Goal: Task Accomplishment & Management: Manage account settings

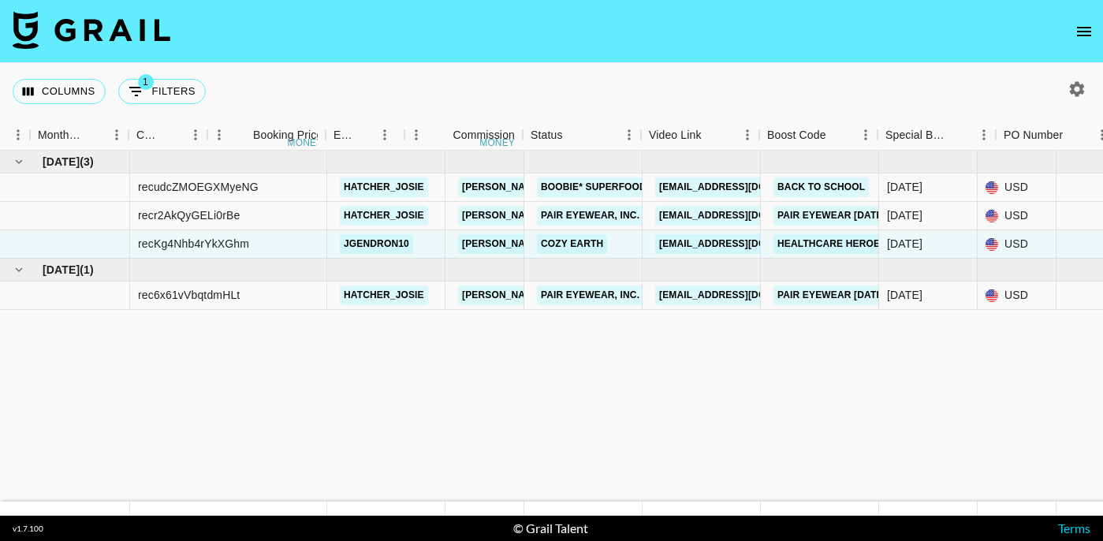
scroll to position [0, 849]
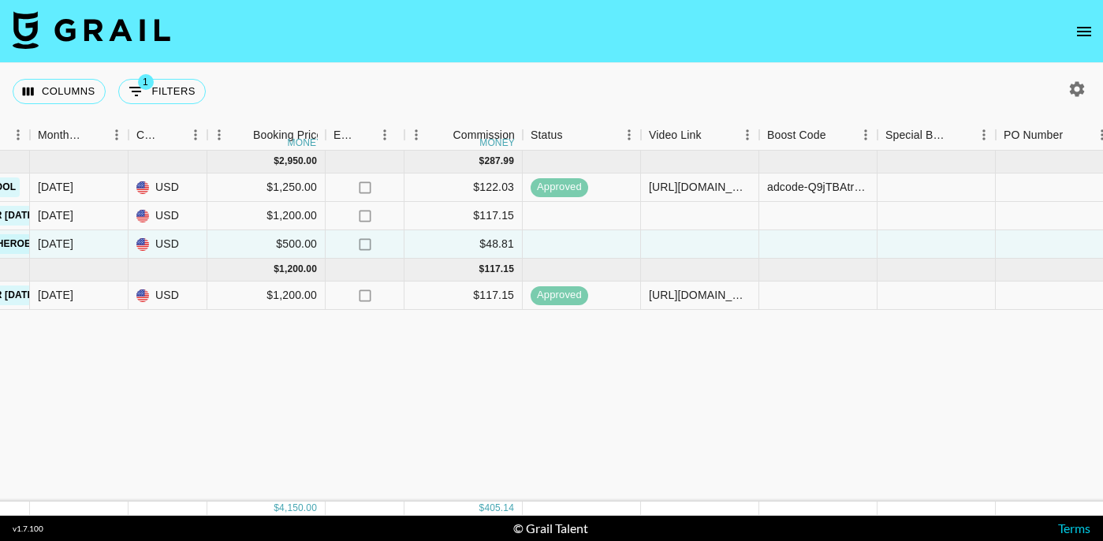
click at [795, 388] on div "[DATE] ( 3 ) $ 2,950.00 $ 287.99 recudcZMOEGXMyeNG hatcher_josie [EMAIL_ADDRESS…" at bounding box center [519, 326] width 2737 height 351
click at [794, 347] on div "[DATE] ( 3 ) $ 2,950.00 $ 287.99 recudcZMOEGXMyeNG hatcher_josie [EMAIL_ADDRESS…" at bounding box center [519, 326] width 2737 height 351
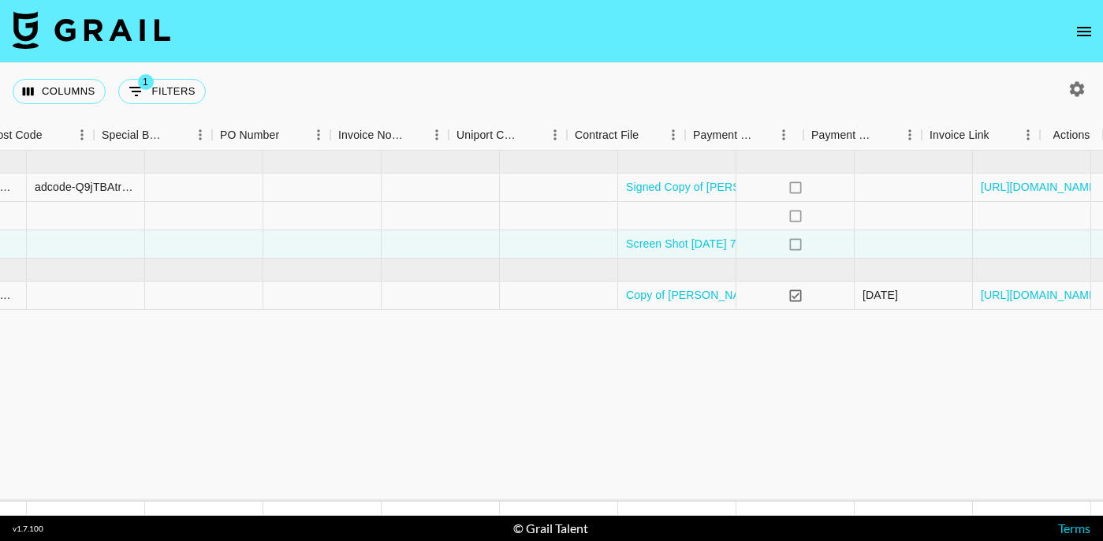
scroll to position [0, 1633]
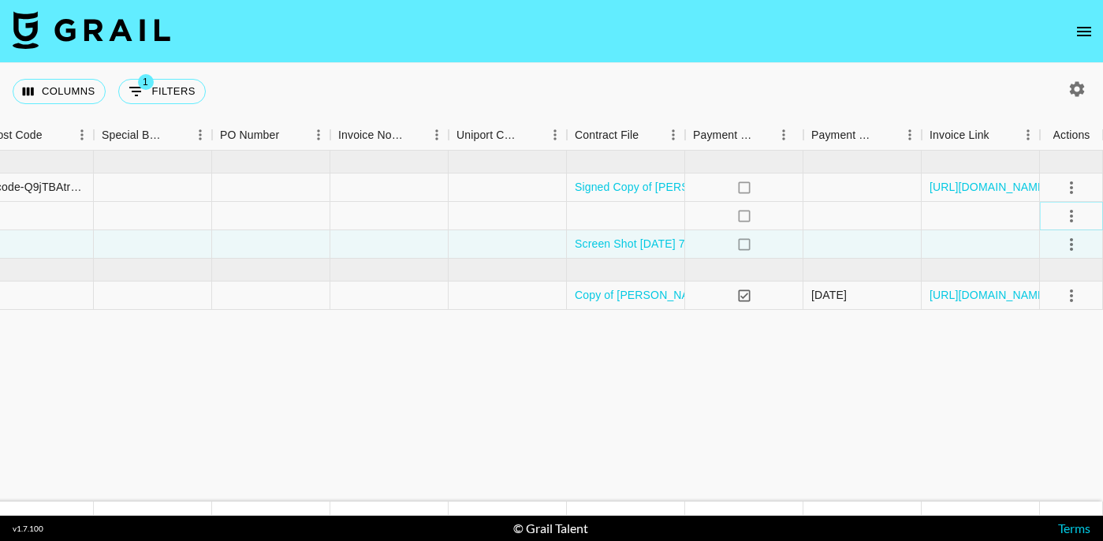
click at [1069, 215] on icon "select merge strategy" at bounding box center [1071, 216] width 19 height 19
click at [1052, 252] on li "Confirm" at bounding box center [1052, 250] width 103 height 28
click at [1062, 301] on li "Draft Created" at bounding box center [1052, 307] width 103 height 28
click at [981, 237] on div at bounding box center [981, 244] width 118 height 28
click at [1071, 237] on icon "select merge strategy" at bounding box center [1071, 244] width 19 height 19
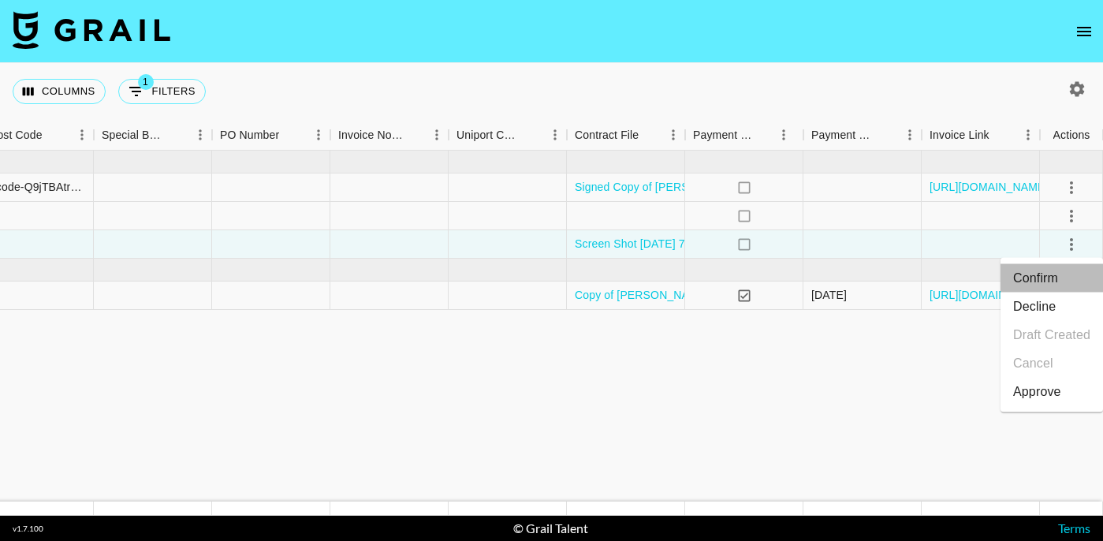
click at [1047, 271] on li "Confirm" at bounding box center [1052, 278] width 103 height 28
click at [1040, 340] on li "Draft Created" at bounding box center [1052, 335] width 103 height 28
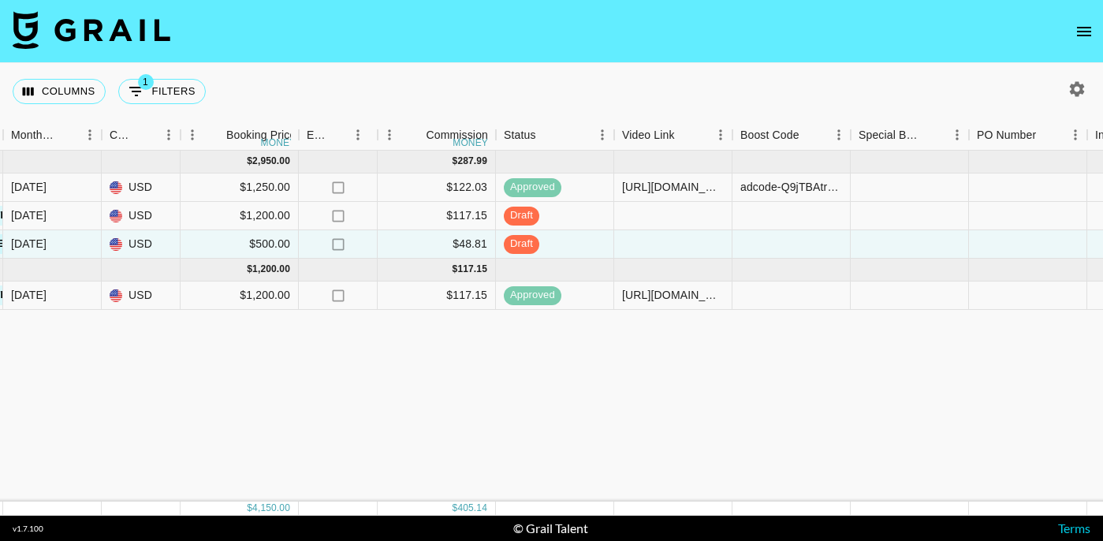
scroll to position [0, 877]
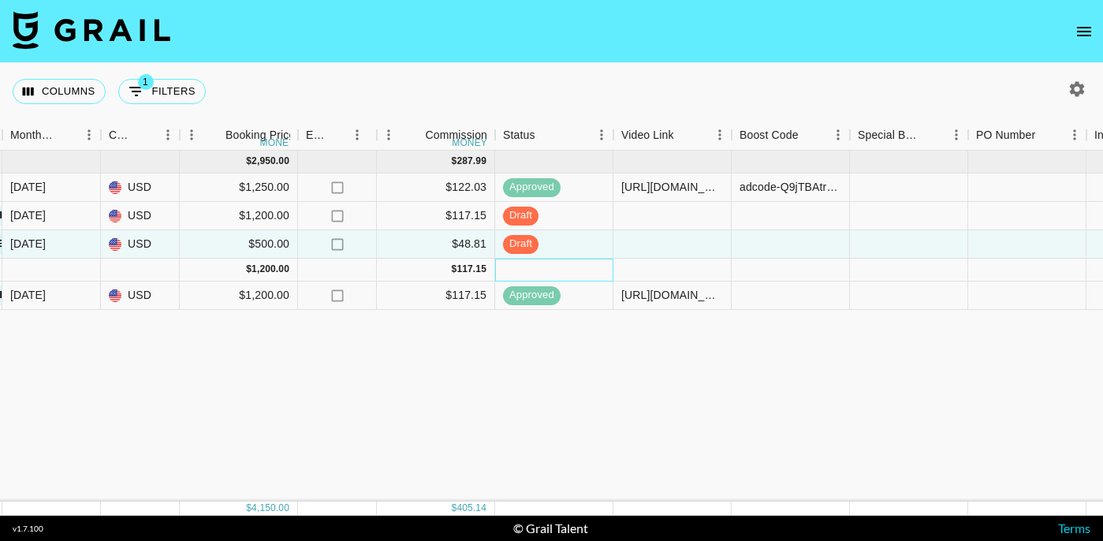
click at [524, 276] on div at bounding box center [554, 270] width 118 height 23
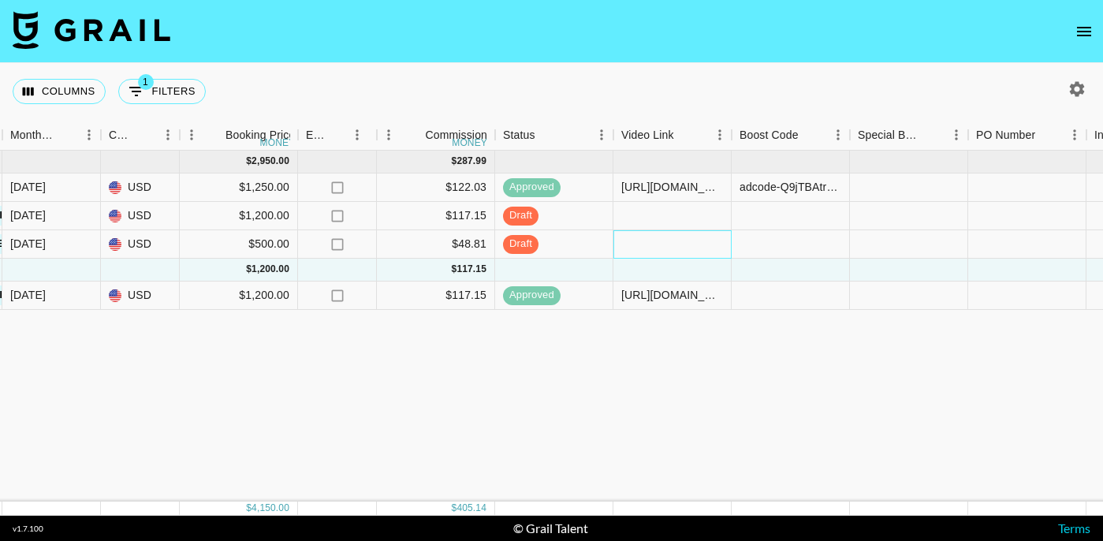
click at [640, 252] on div at bounding box center [673, 244] width 118 height 28
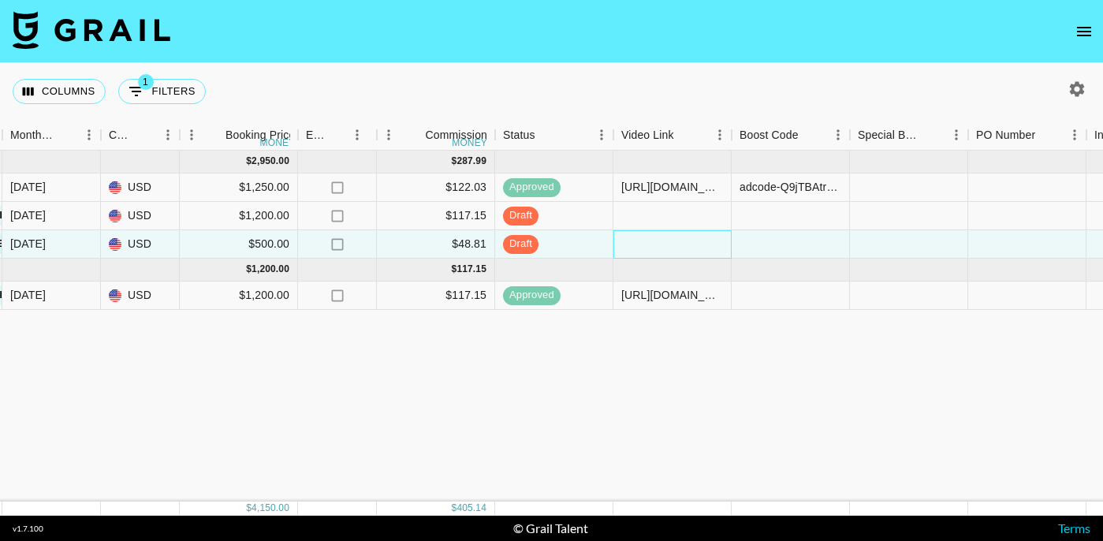
click at [640, 252] on div at bounding box center [673, 244] width 118 height 28
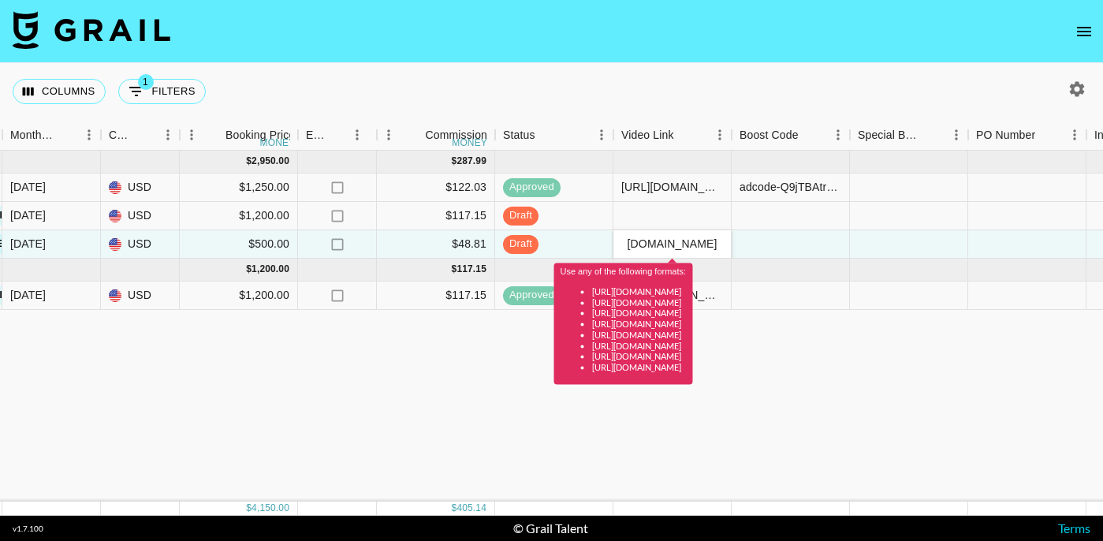
scroll to position [0, 0]
click at [875, 357] on div "[DATE] ( 3 ) $ 2,950.00 $ 287.99 recudcZMOEGXMyeNG hatcher_josie [EMAIL_ADDRESS…" at bounding box center [491, 326] width 2737 height 351
click at [713, 239] on input "[URL][DOMAIN_NAME]" at bounding box center [672, 243] width 116 height 13
click at [627, 241] on input "[URL][DOMAIN_NAME]" at bounding box center [672, 243] width 116 height 13
click at [702, 242] on input "[URL][DOMAIN_NAME]" at bounding box center [672, 243] width 116 height 13
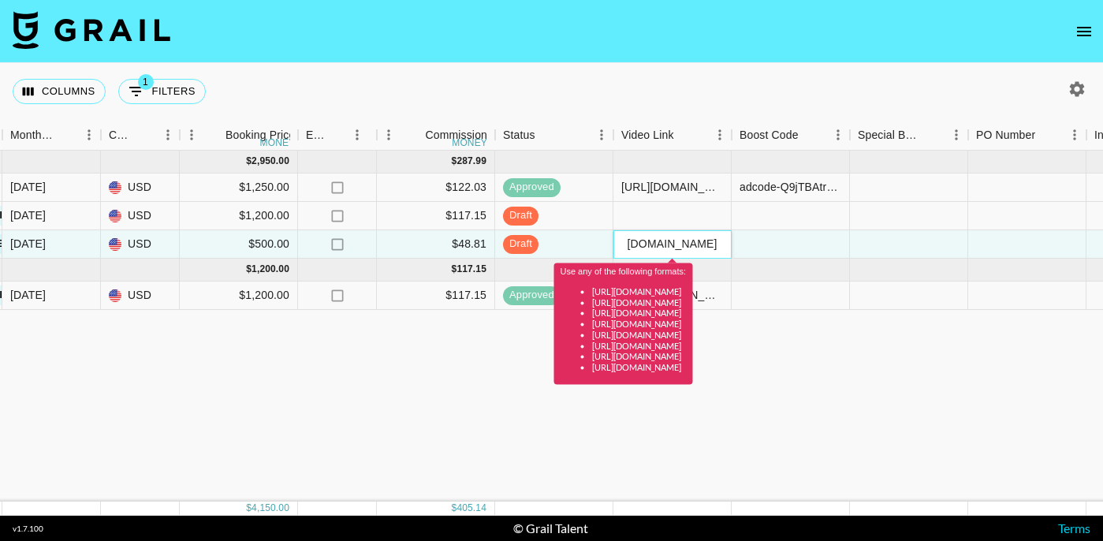
scroll to position [0, 92]
type input "[URL][DOMAIN_NAME]"
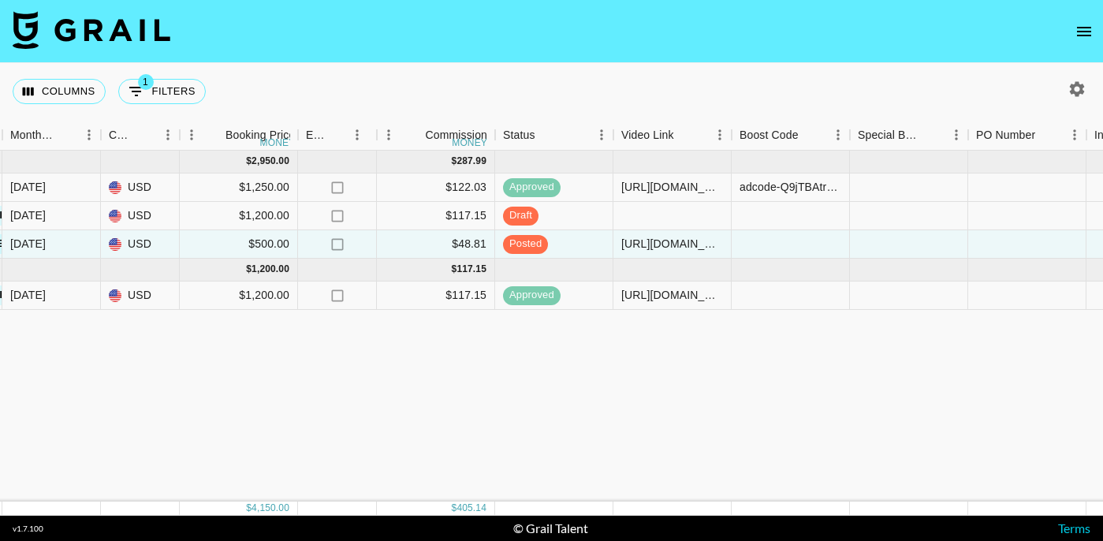
click at [611, 382] on div "[DATE] ( 3 ) $ 2,950.00 $ 287.99 recudcZMOEGXMyeNG hatcher_josie [EMAIL_ADDRESS…" at bounding box center [491, 326] width 2737 height 351
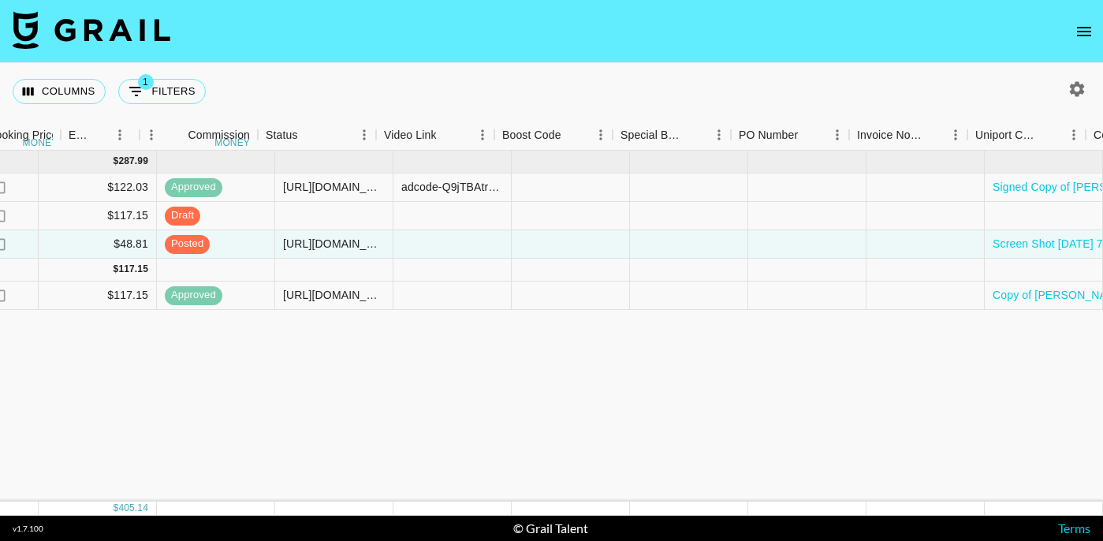
scroll to position [0, 1633]
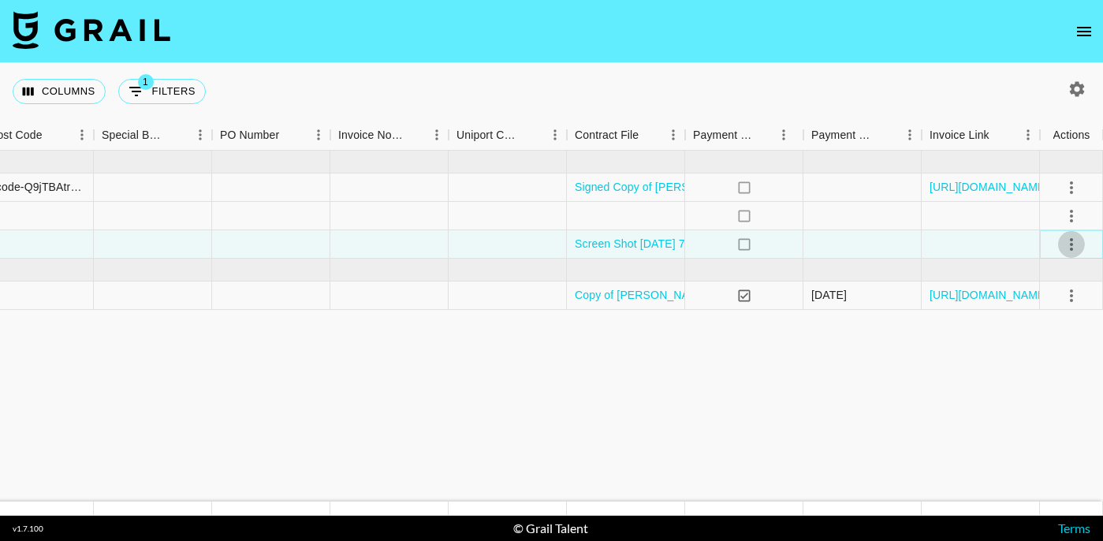
click at [1073, 248] on icon "select merge strategy" at bounding box center [1071, 244] width 19 height 19
click at [1037, 391] on div "Approve" at bounding box center [1037, 392] width 48 height 19
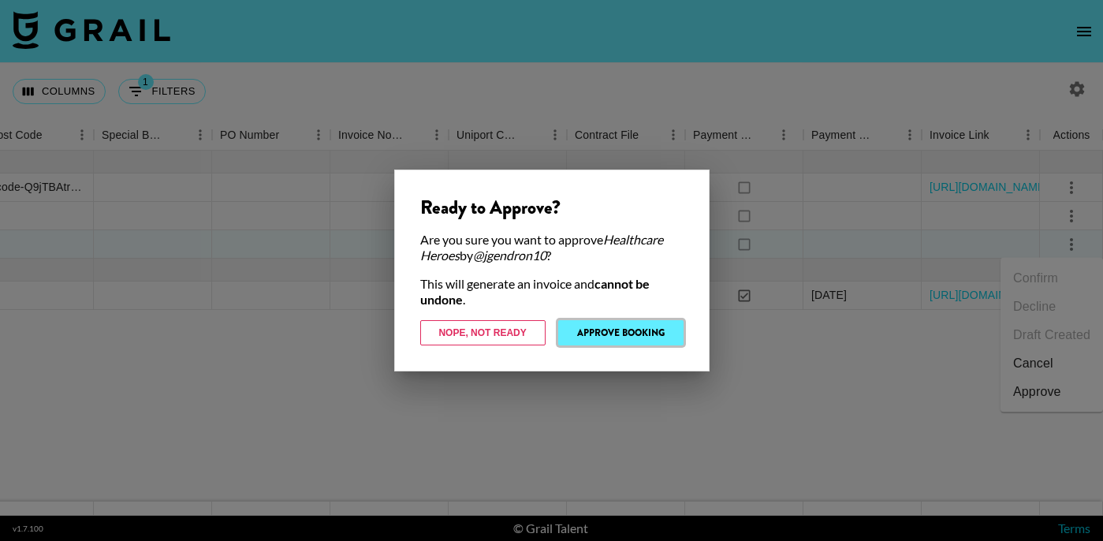
click at [665, 328] on button "Approve Booking" at bounding box center [620, 332] width 125 height 25
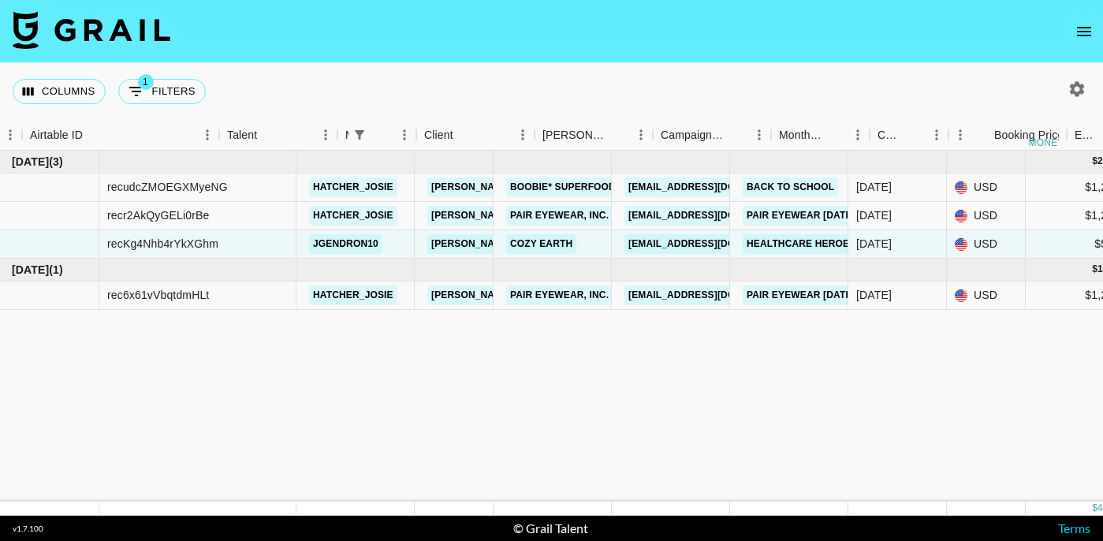
scroll to position [0, 0]
